Goal: Information Seeking & Learning: Check status

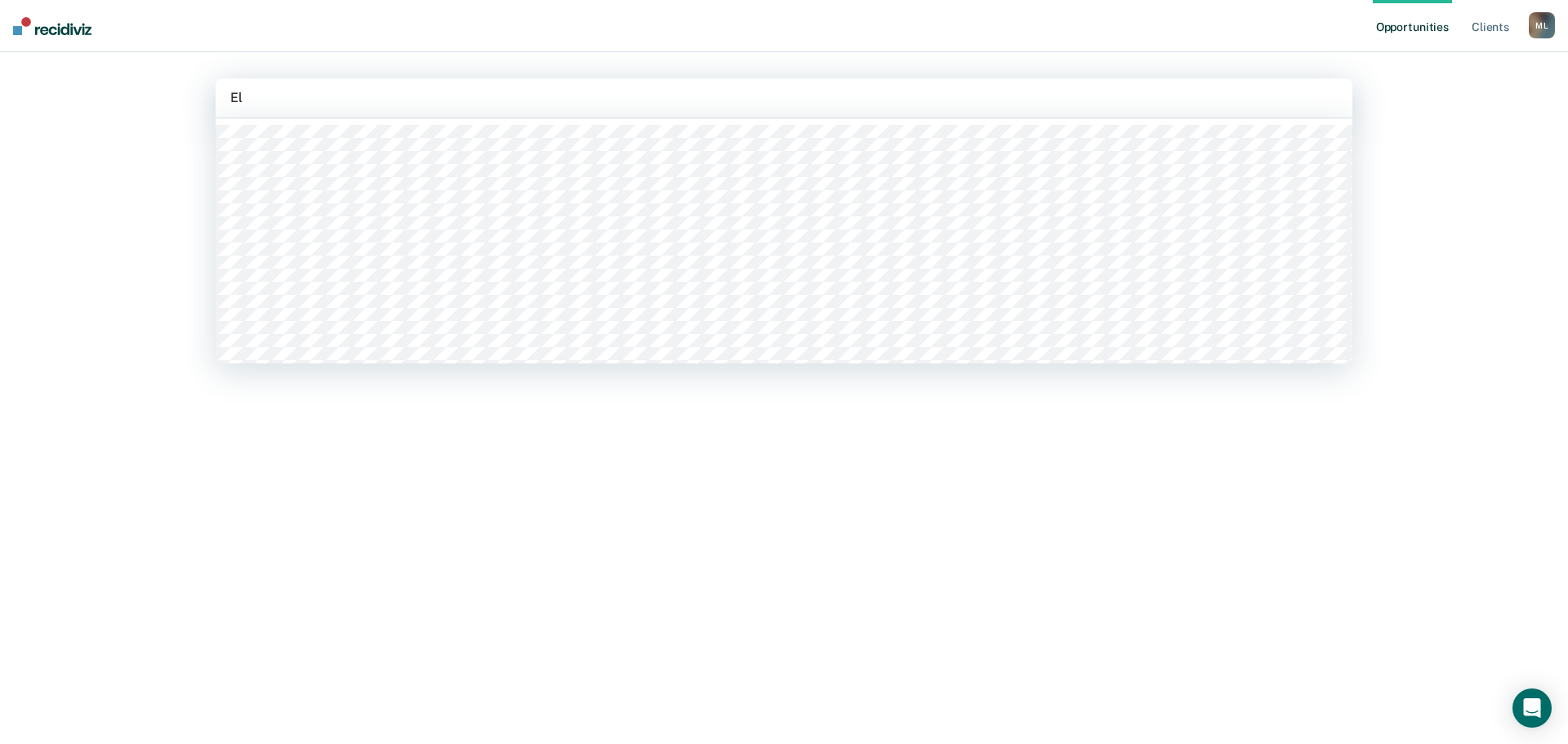
type input "E"
type input "llo"
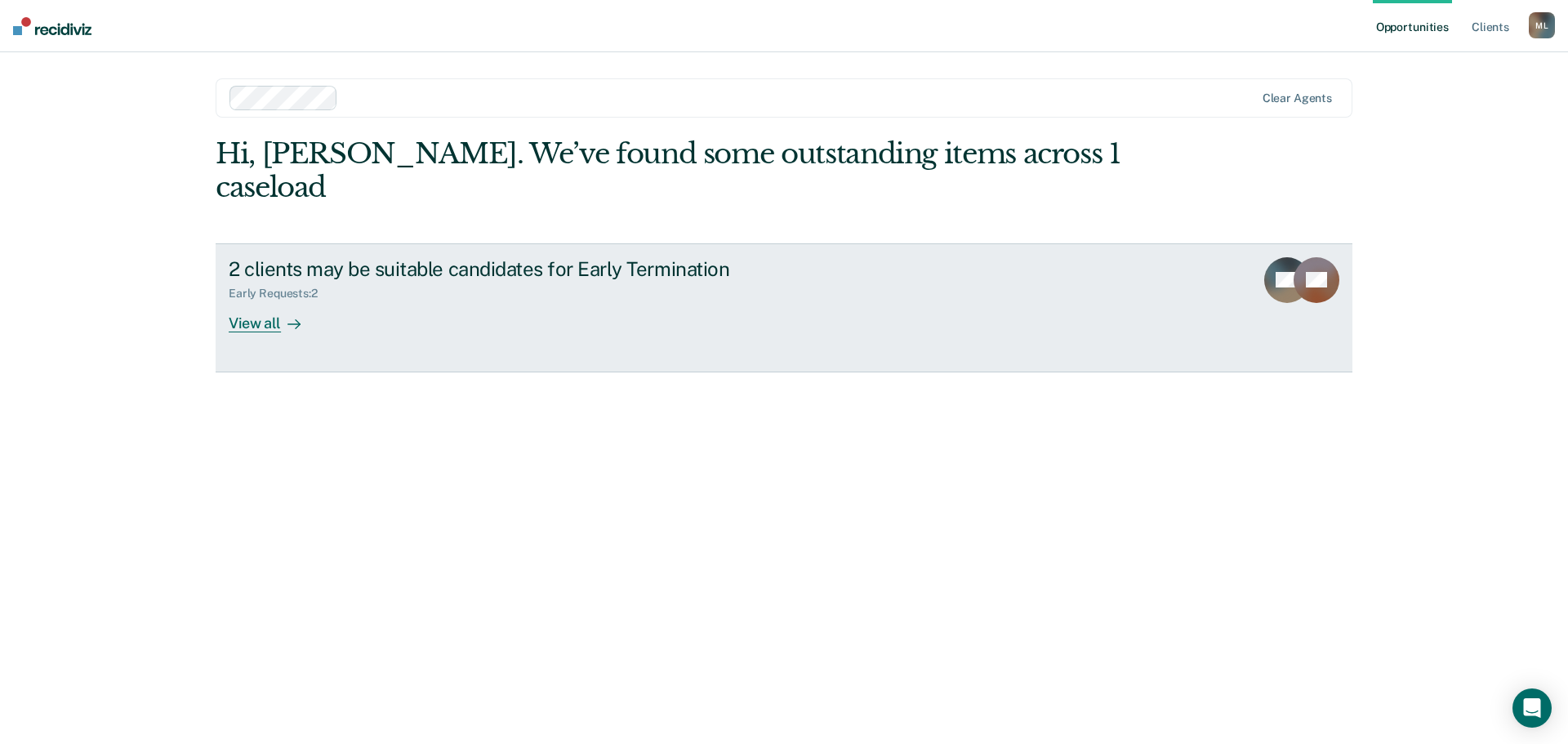
click at [255, 300] on div "View all" at bounding box center [274, 316] width 91 height 31
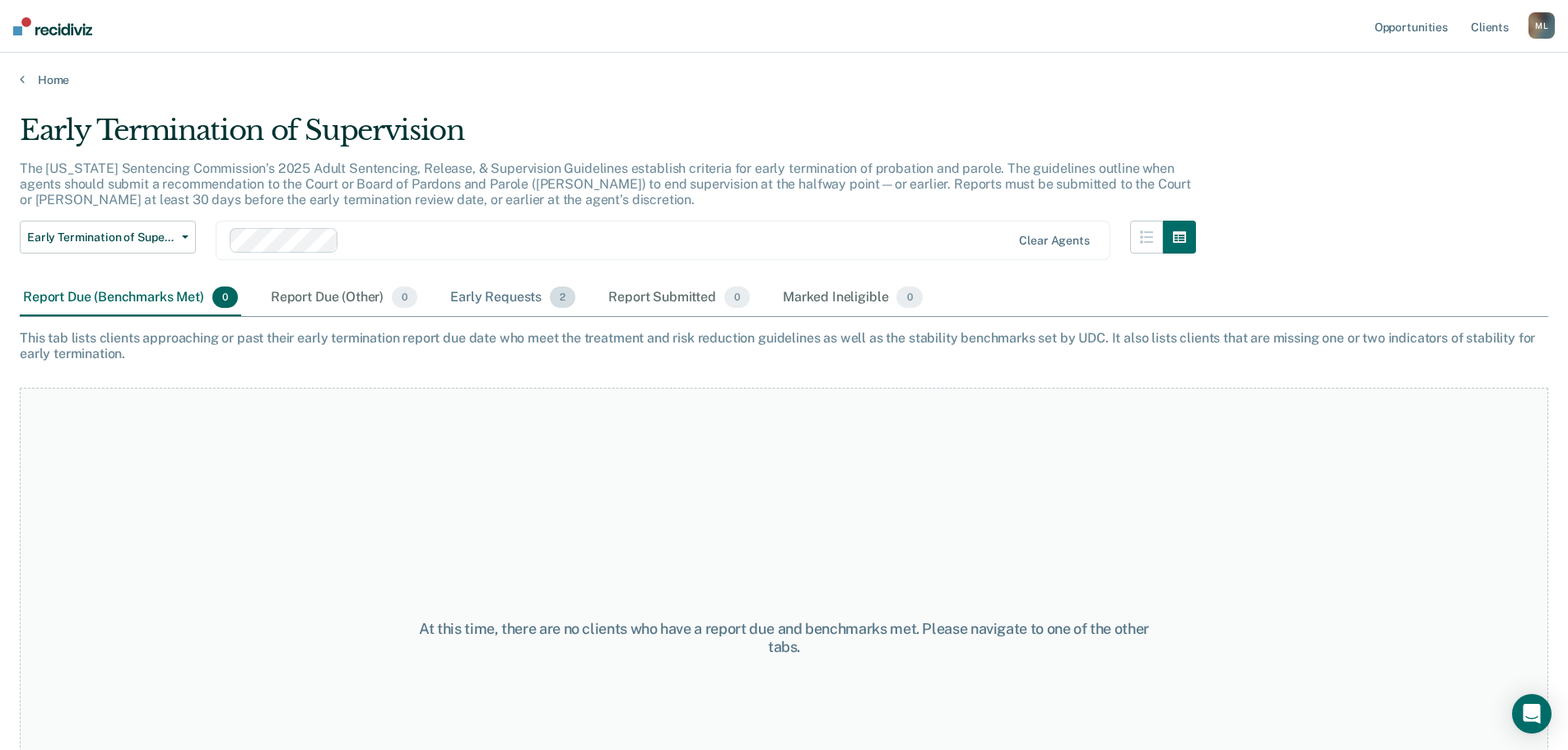
click at [500, 297] on div "Early Requests 2" at bounding box center [513, 298] width 132 height 37
